Goal: Check status: Check status

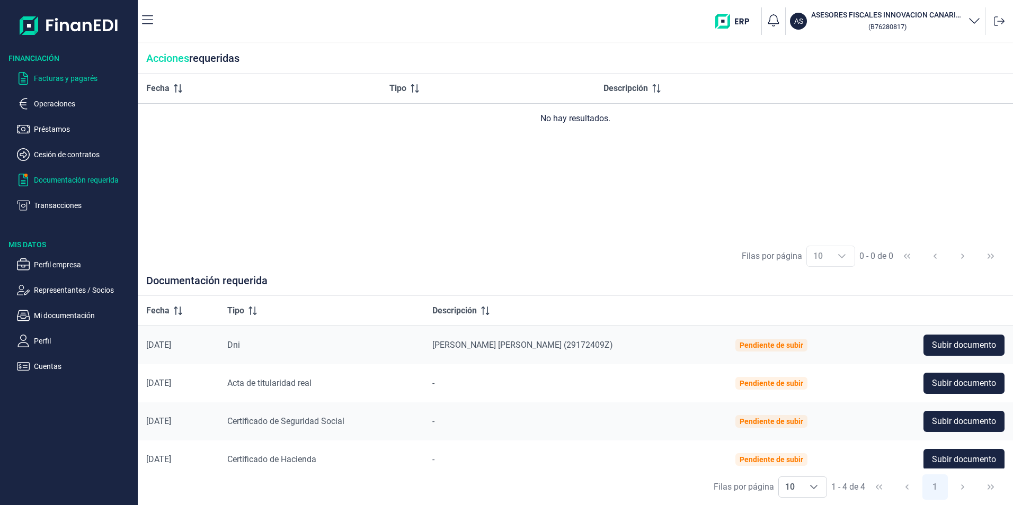
click at [85, 81] on p "Facturas y pagarés" at bounding box center [84, 78] width 100 height 13
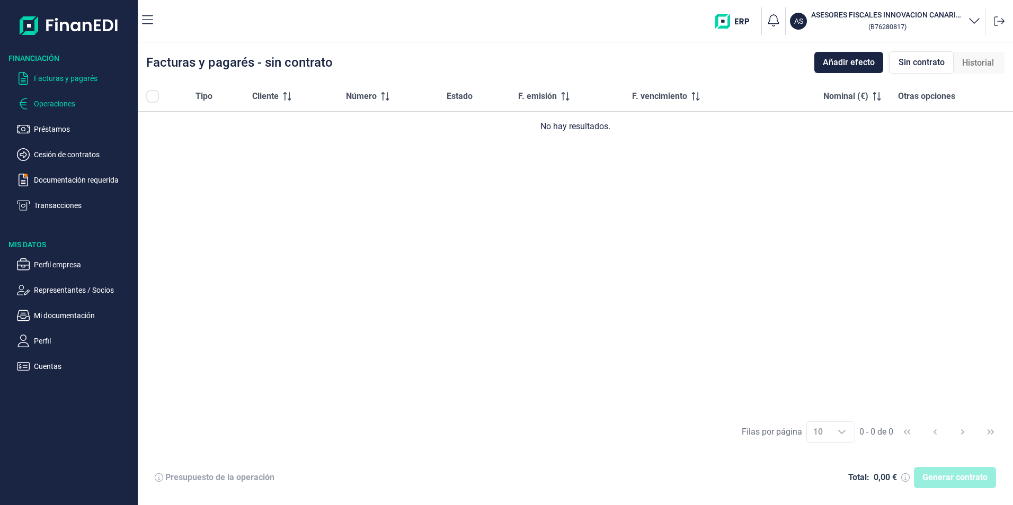
click at [69, 102] on p "Operaciones" at bounding box center [84, 103] width 100 height 13
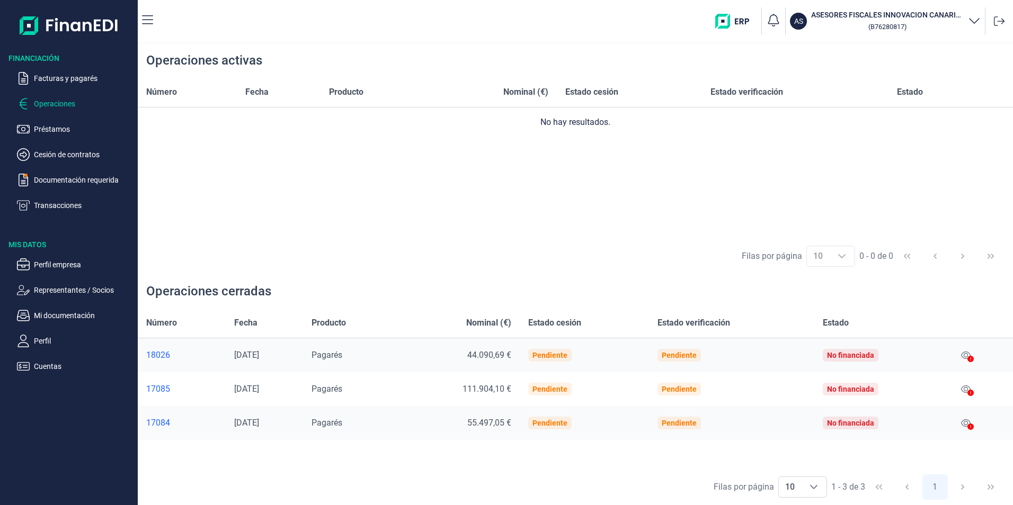
click at [971, 356] on icon at bounding box center [970, 359] width 6 height 6
click at [971, 353] on div at bounding box center [970, 359] width 6 height 13
click at [969, 363] on div at bounding box center [970, 359] width 6 height 13
click at [968, 357] on icon at bounding box center [966, 355] width 10 height 7
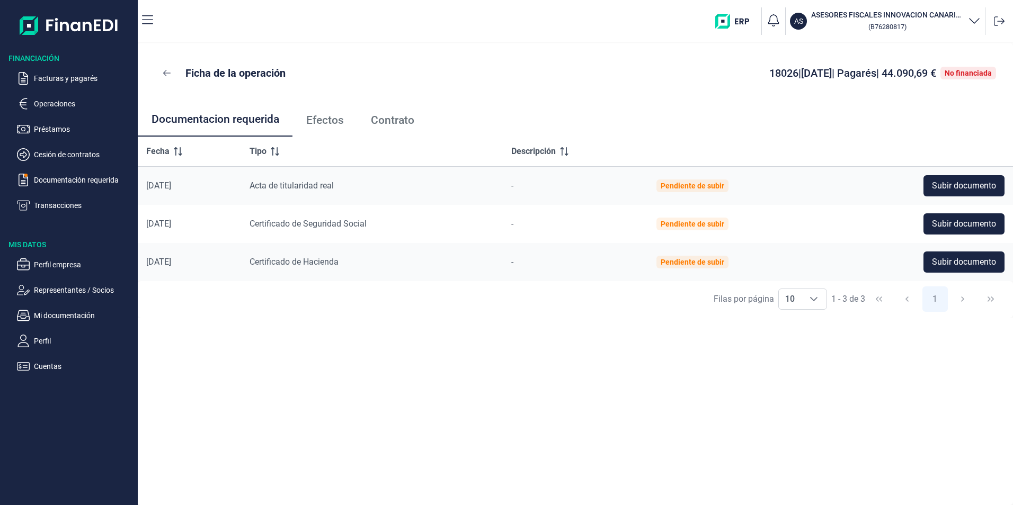
click at [328, 123] on span "Efectos" at bounding box center [325, 120] width 38 height 11
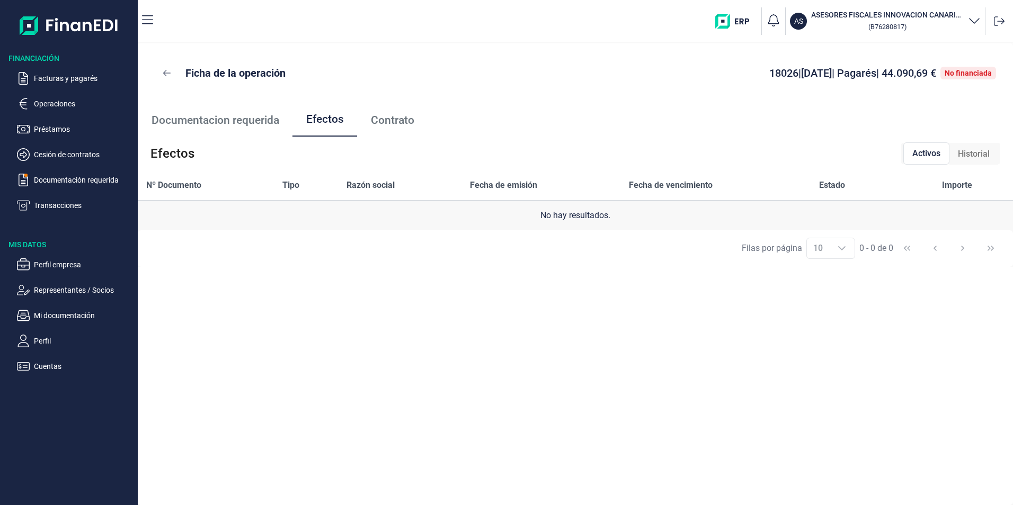
click at [401, 120] on span "Contrato" at bounding box center [392, 120] width 43 height 11
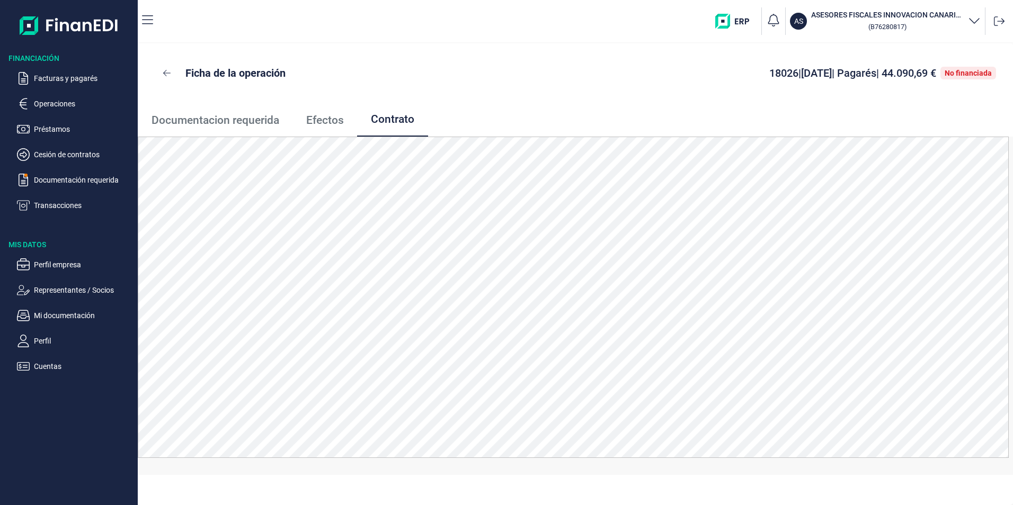
drag, startPoint x: 342, startPoint y: 121, endPoint x: 320, endPoint y: 121, distance: 22.2
click at [342, 121] on span "Efectos" at bounding box center [325, 120] width 38 height 11
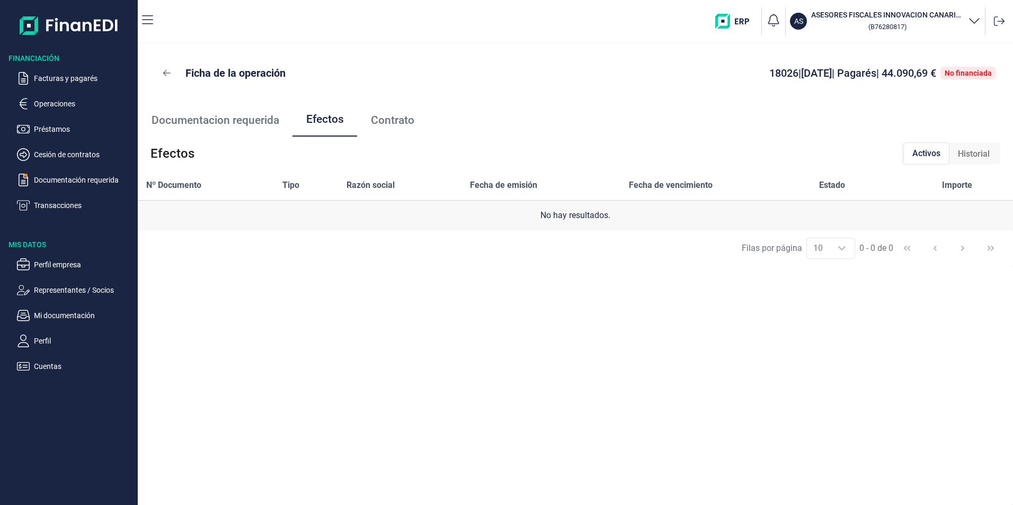
click at [221, 117] on span "Documentacion requerida" at bounding box center [215, 120] width 128 height 11
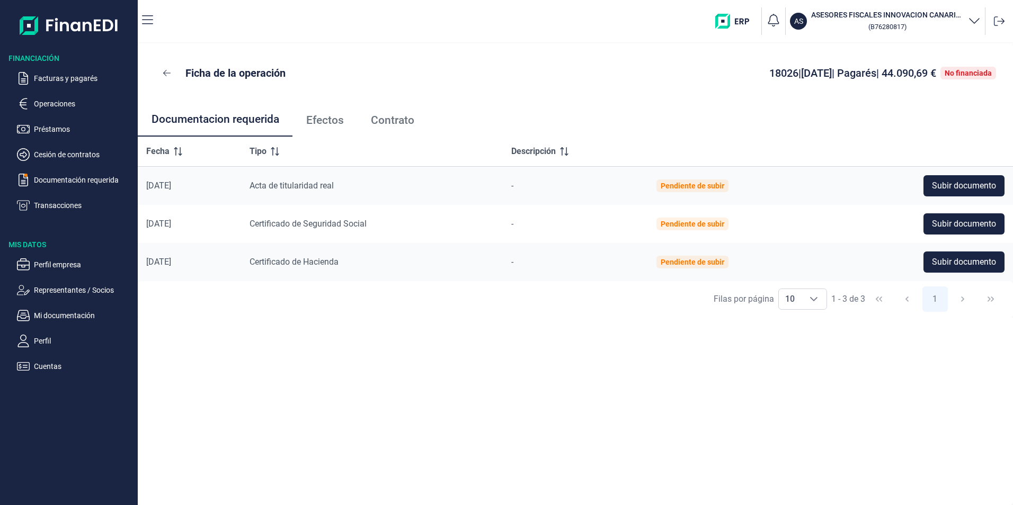
click at [406, 121] on span "Contrato" at bounding box center [392, 120] width 43 height 11
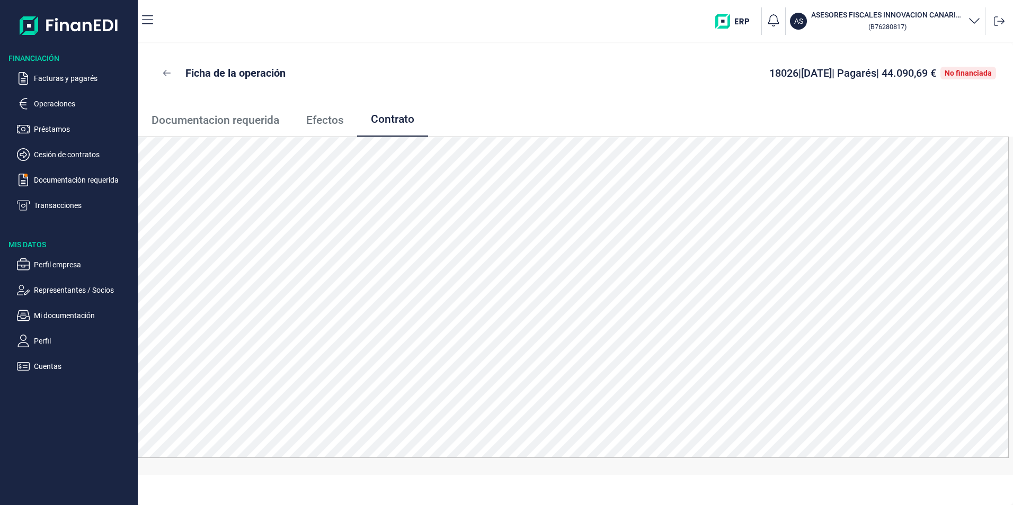
click at [973, 70] on div "No financiada" at bounding box center [967, 73] width 47 height 8
click at [92, 149] on p "Cesión de contratos" at bounding box center [84, 154] width 100 height 13
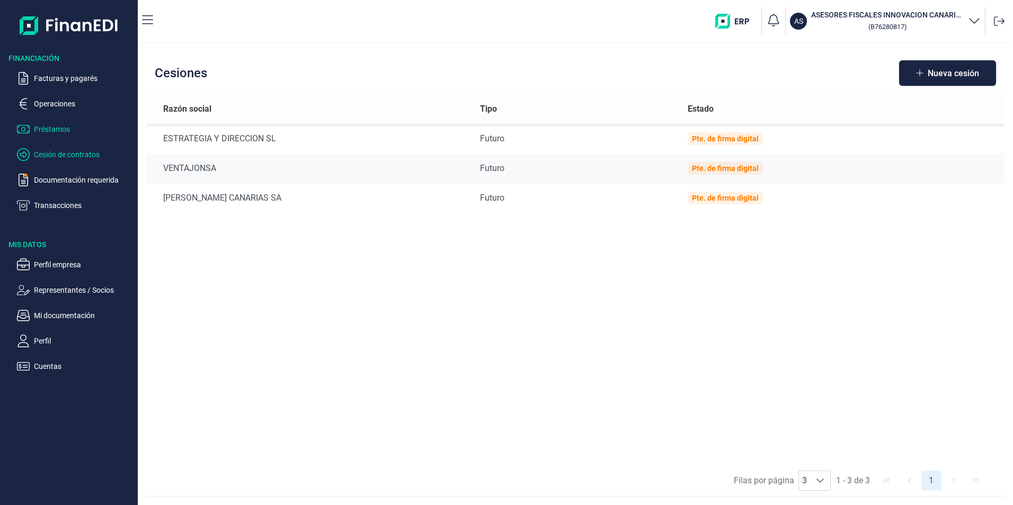
click at [44, 131] on p "Préstamos" at bounding box center [84, 129] width 100 height 13
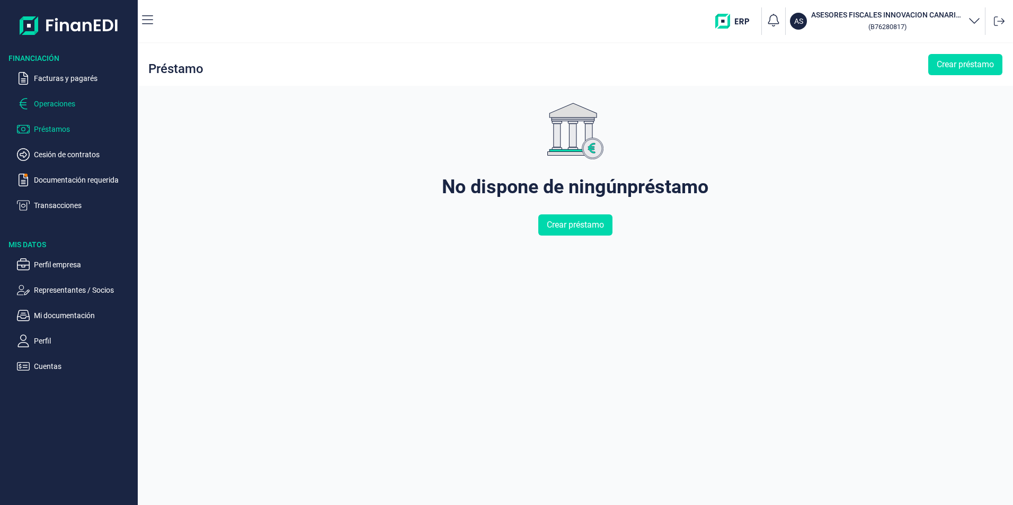
click at [52, 107] on p "Operaciones" at bounding box center [84, 103] width 100 height 13
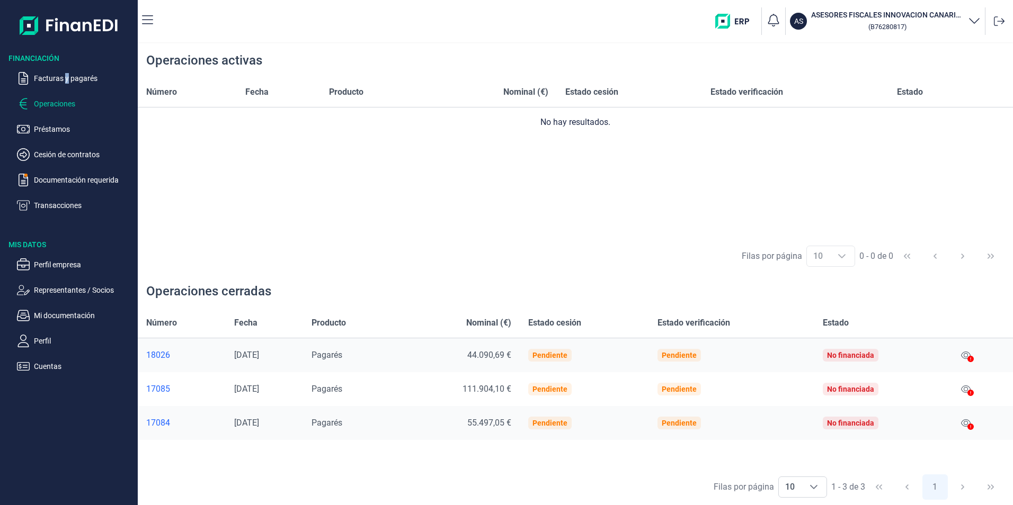
click at [66, 70] on ul "Facturas y pagarés Operaciones Préstamos Cesión de contratos Documentación requ…" at bounding box center [69, 138] width 138 height 148
drag, startPoint x: 66, startPoint y: 70, endPoint x: 51, endPoint y: 79, distance: 17.3
click at [51, 79] on p "Facturas y pagarés" at bounding box center [84, 78] width 100 height 13
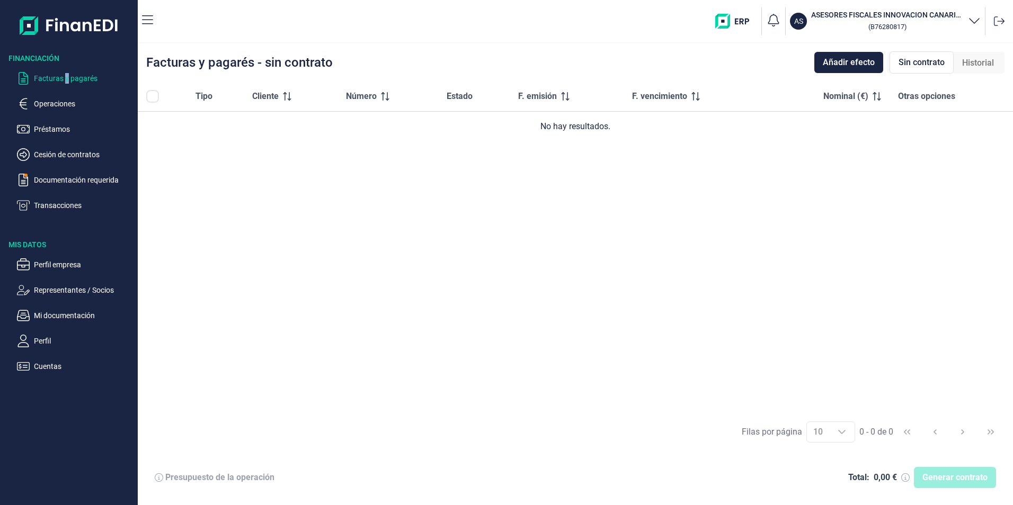
click at [916, 62] on span "Sin contrato" at bounding box center [921, 62] width 46 height 13
click at [774, 16] on icon "button" at bounding box center [773, 20] width 15 height 15
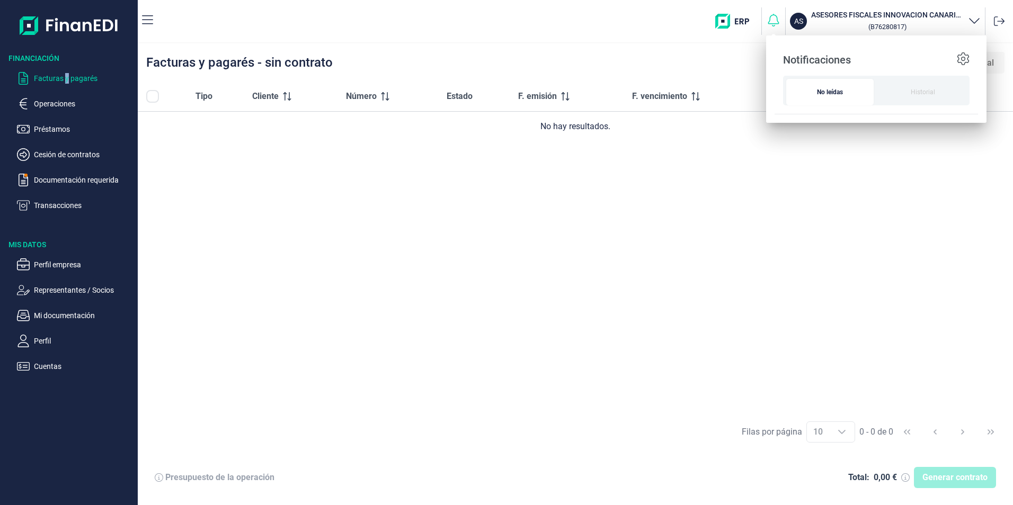
click at [774, 16] on icon "button" at bounding box center [773, 20] width 15 height 15
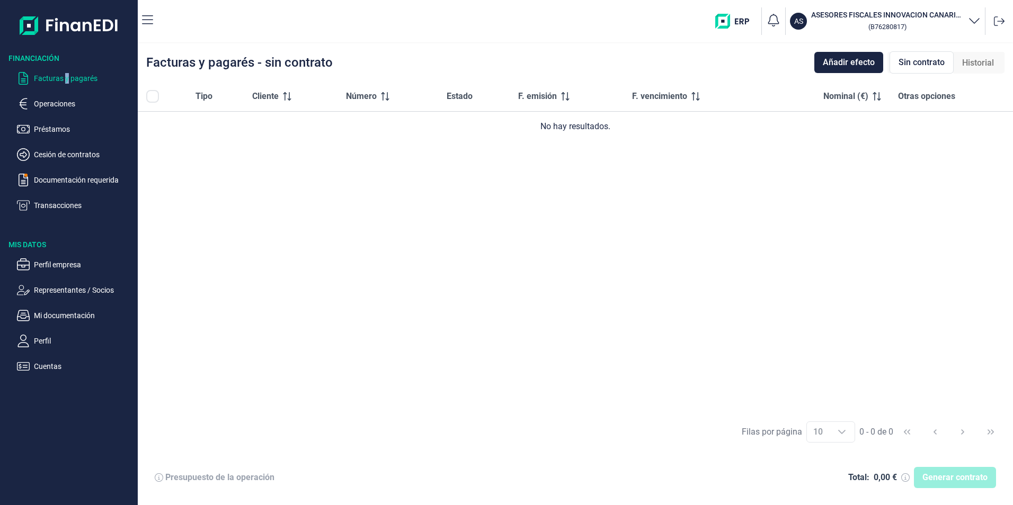
click at [977, 21] on icon "button" at bounding box center [974, 20] width 13 height 13
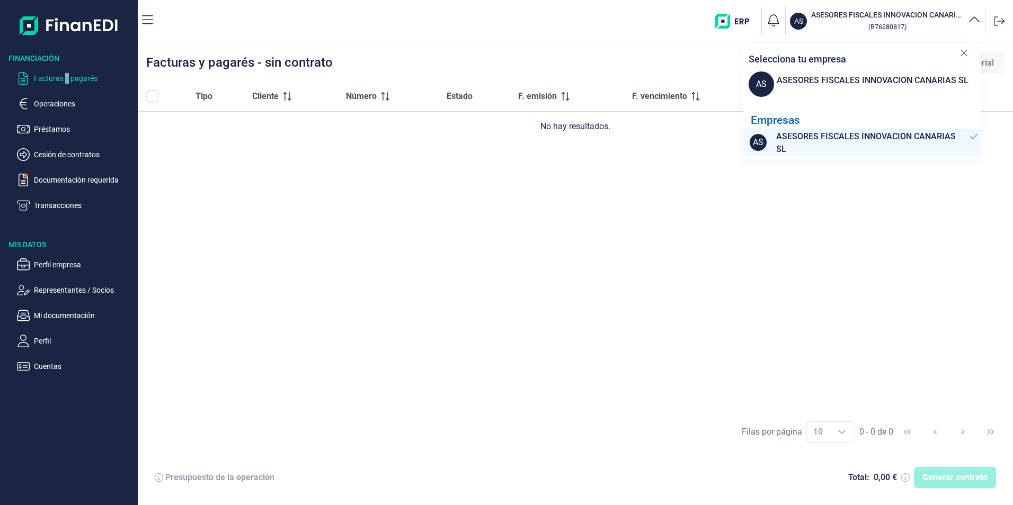
click at [977, 21] on icon "button" at bounding box center [974, 20] width 13 height 13
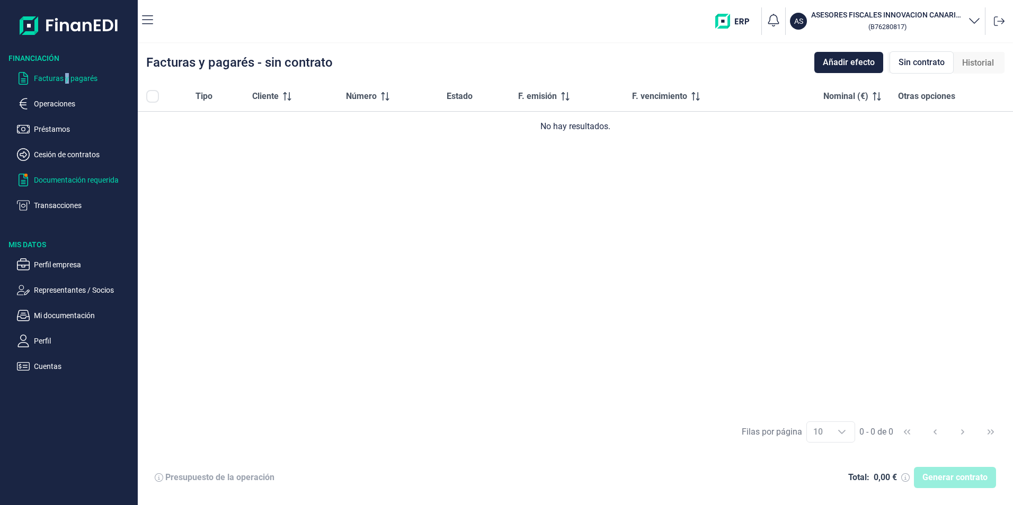
click at [51, 179] on p "Documentación requerida" at bounding box center [84, 180] width 100 height 13
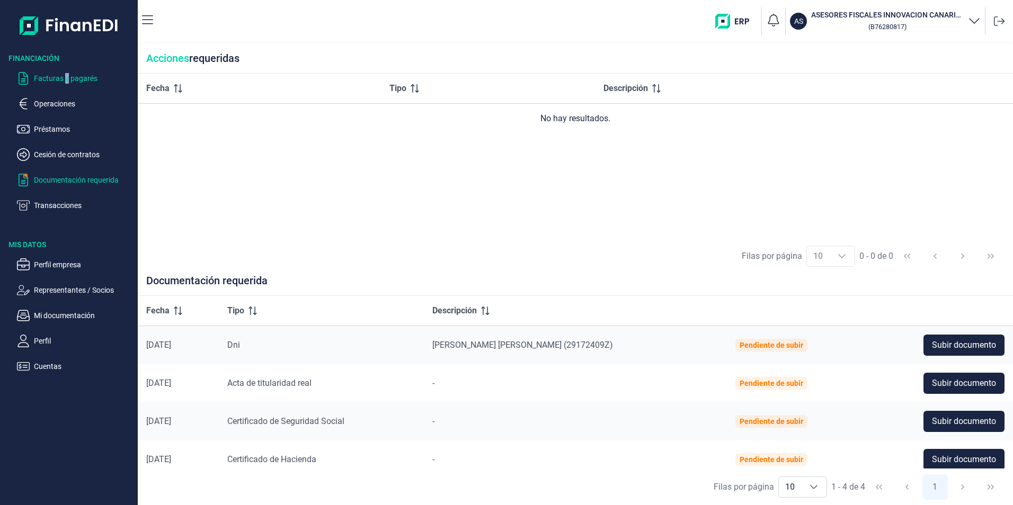
click at [56, 74] on p "Facturas y pagarés" at bounding box center [84, 78] width 100 height 13
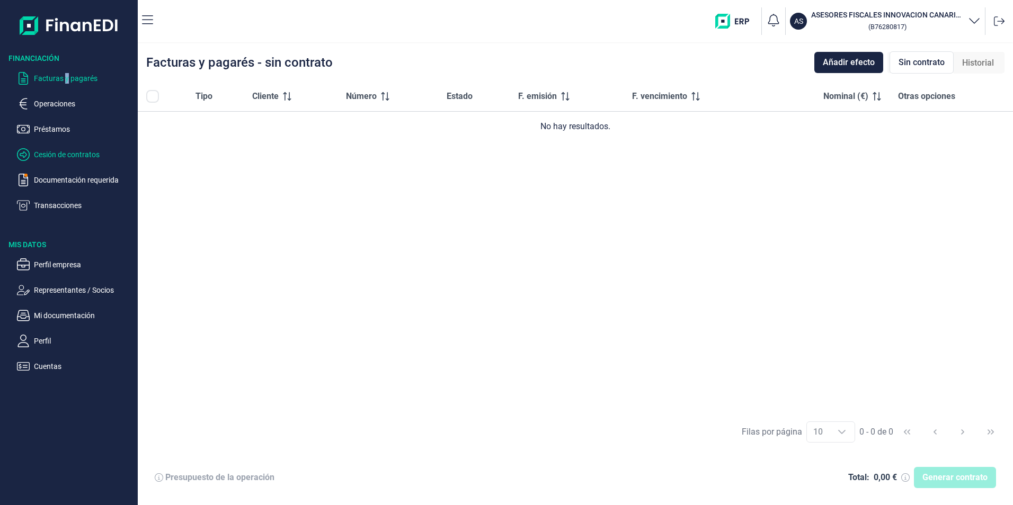
click at [50, 151] on p "Cesión de contratos" at bounding box center [84, 154] width 100 height 13
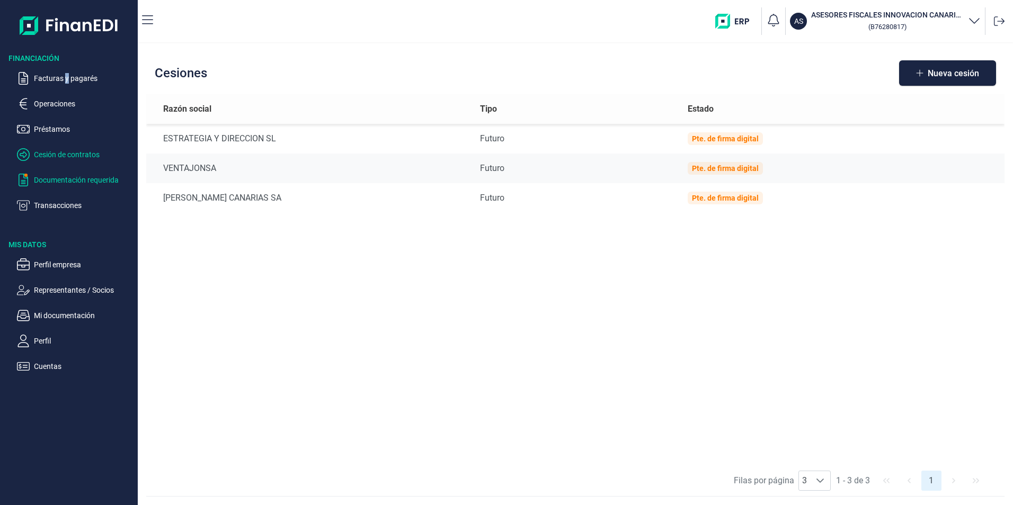
click at [63, 175] on p "Documentación requerida" at bounding box center [84, 180] width 100 height 13
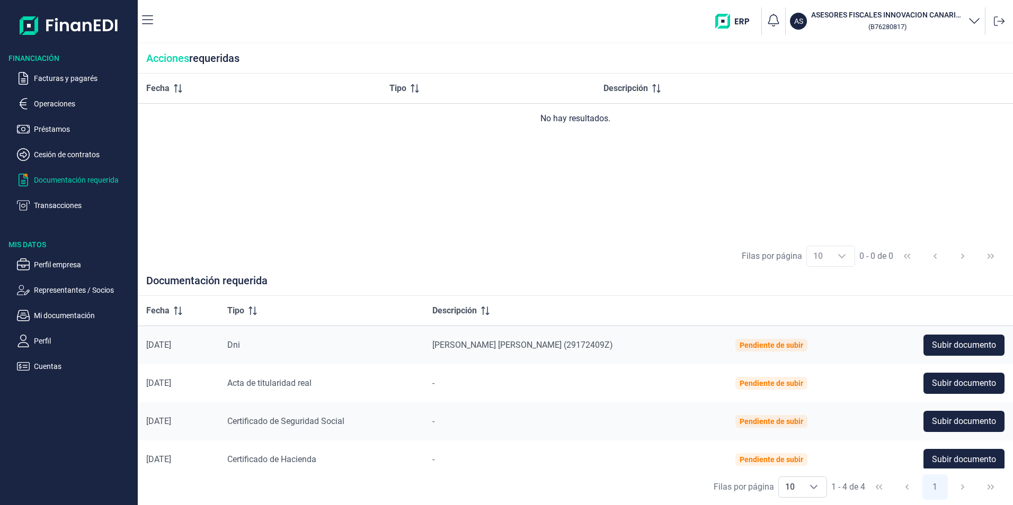
click at [73, 145] on ul "Facturas y pagarés Operaciones Préstamos Cesión de contratos Documentación requ…" at bounding box center [69, 138] width 138 height 148
click at [73, 150] on p "Cesión de contratos" at bounding box center [84, 154] width 100 height 13
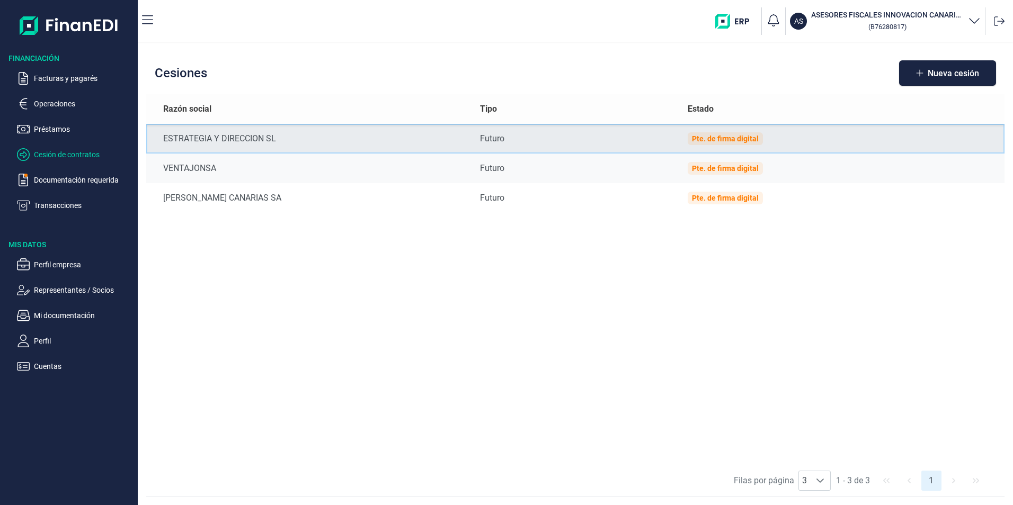
click at [699, 132] on div "Pte. de firma digital" at bounding box center [724, 138] width 75 height 13
